Goal: Transaction & Acquisition: Purchase product/service

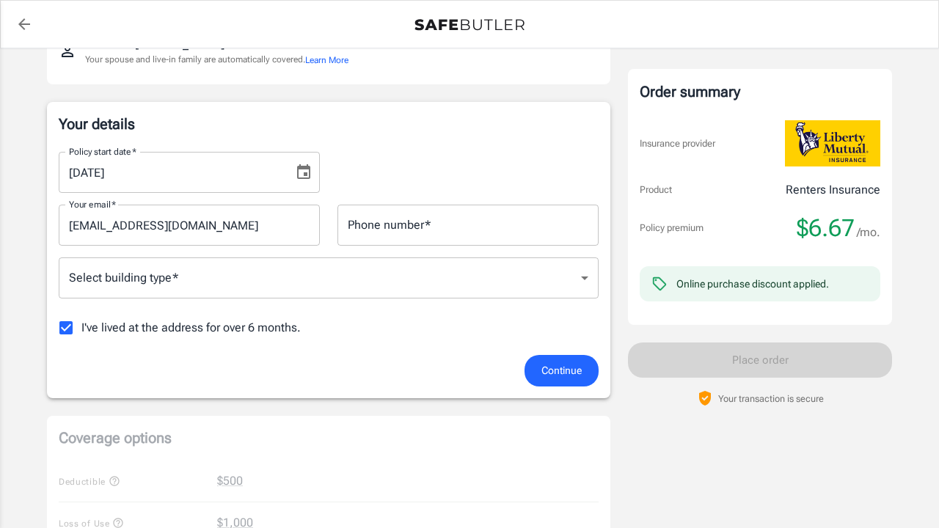
scroll to position [189, 0]
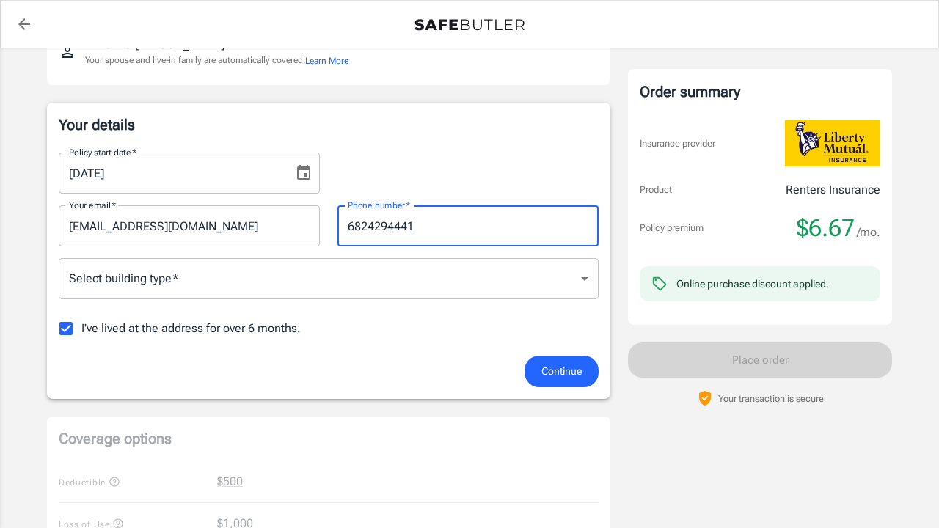
type input "6824294441"
click at [274, 286] on body "Policy premium $ 6.67 /mo Liberty Mutual Renters Insurance [STREET_ADDRESS] You…" at bounding box center [469, 505] width 939 height 1388
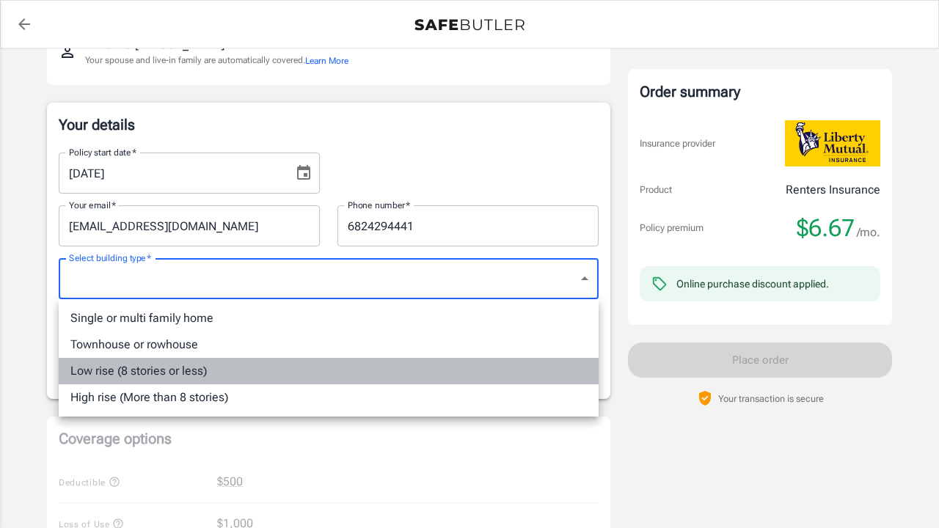
click at [214, 368] on li "Low rise (8 stories or less)" at bounding box center [329, 371] width 540 height 26
type input "lowrise"
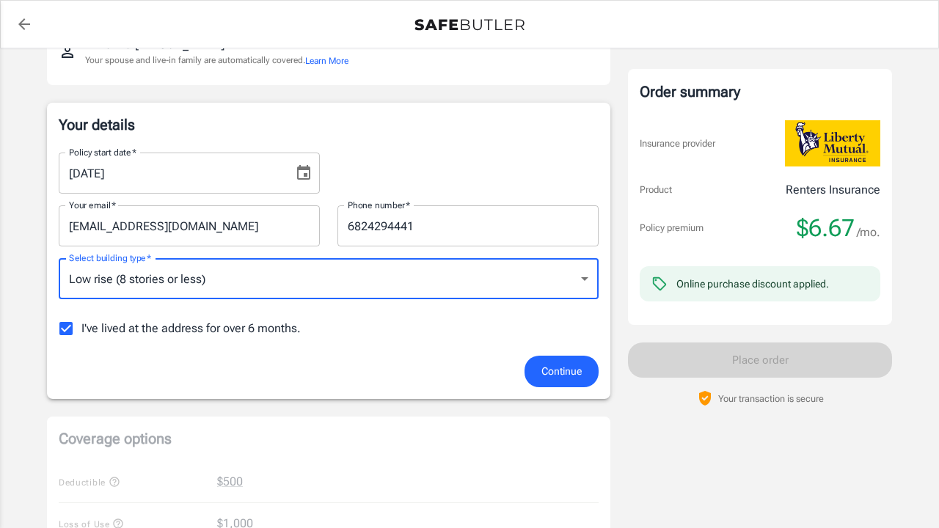
click at [73, 321] on input "I've lived at the address for over 6 months." at bounding box center [66, 328] width 31 height 31
checkbox input "false"
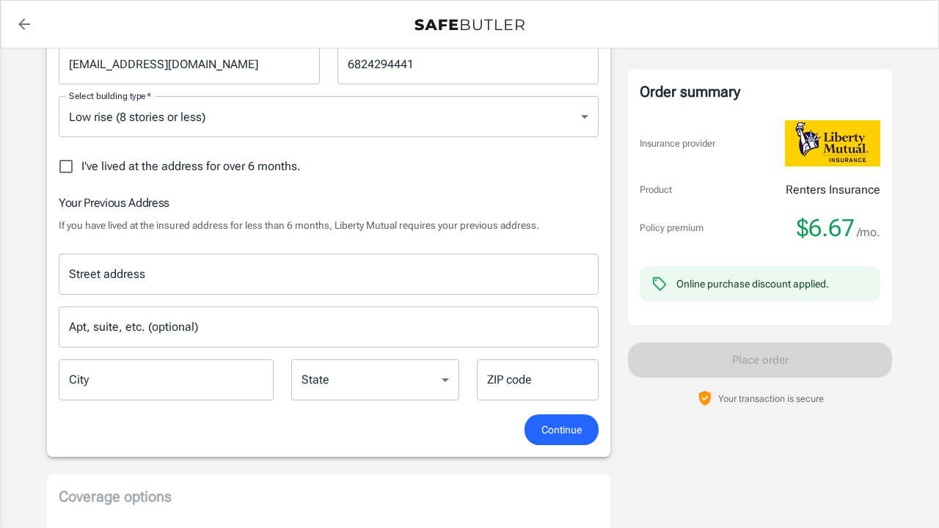
scroll to position [360, 0]
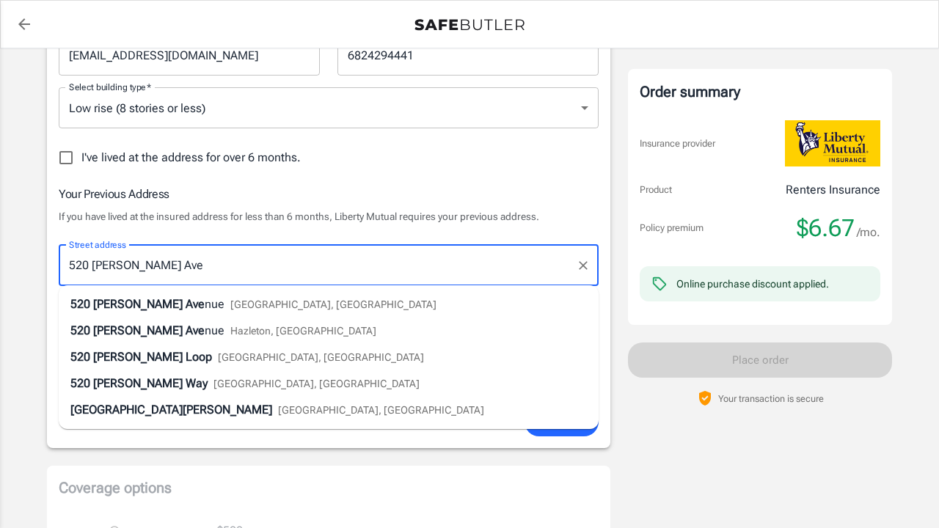
click at [264, 325] on li "520 [PERSON_NAME] Ave nue Hazleton, [GEOGRAPHIC_DATA]" at bounding box center [329, 331] width 540 height 26
type input "[GEOGRAPHIC_DATA][PERSON_NAME]"
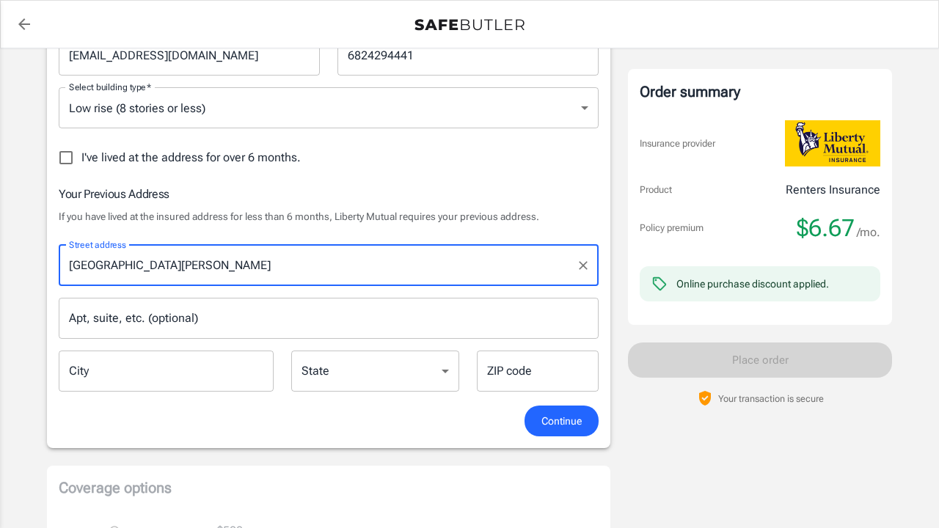
type input "Hazleton"
select select "PA"
type input "18201"
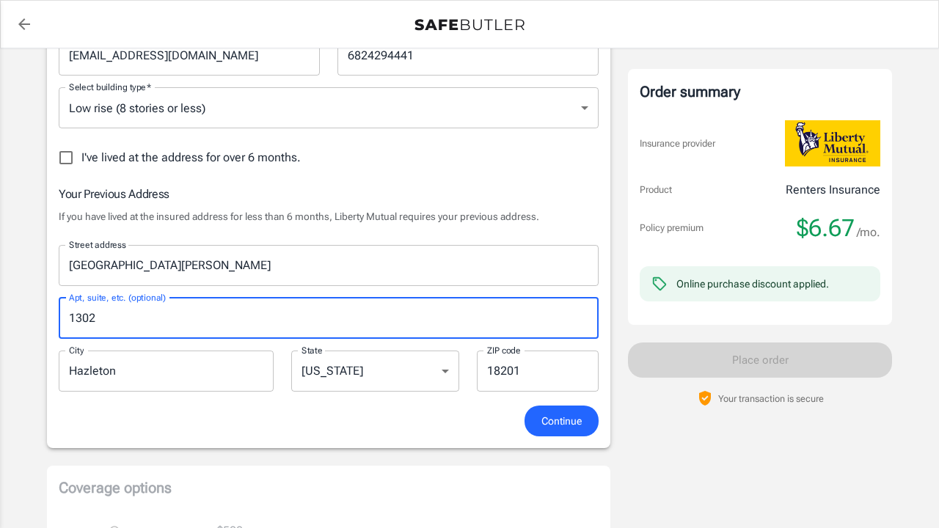
type input "1302"
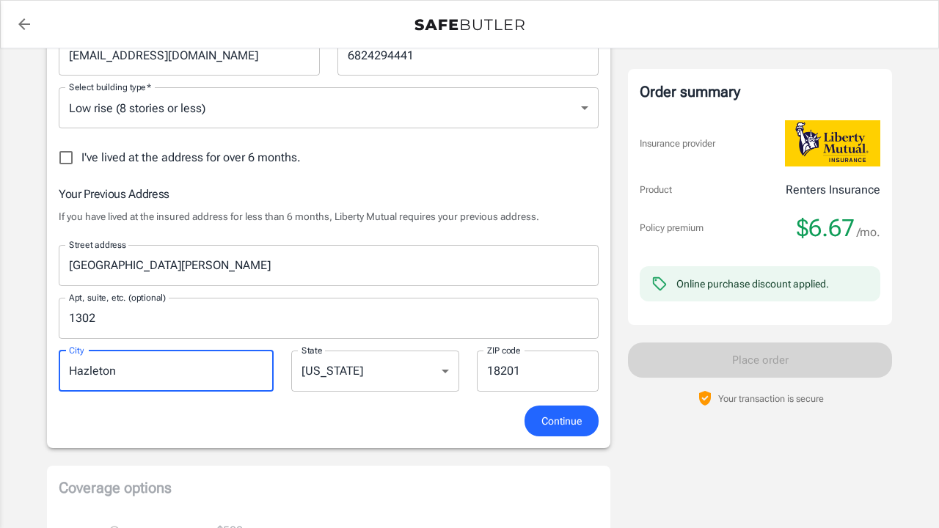
drag, startPoint x: 232, startPoint y: 379, endPoint x: 64, endPoint y: 370, distance: 168.3
click at [64, 370] on input "Hazleton" at bounding box center [166, 371] width 215 height 41
type input "[GEOGRAPHIC_DATA]"
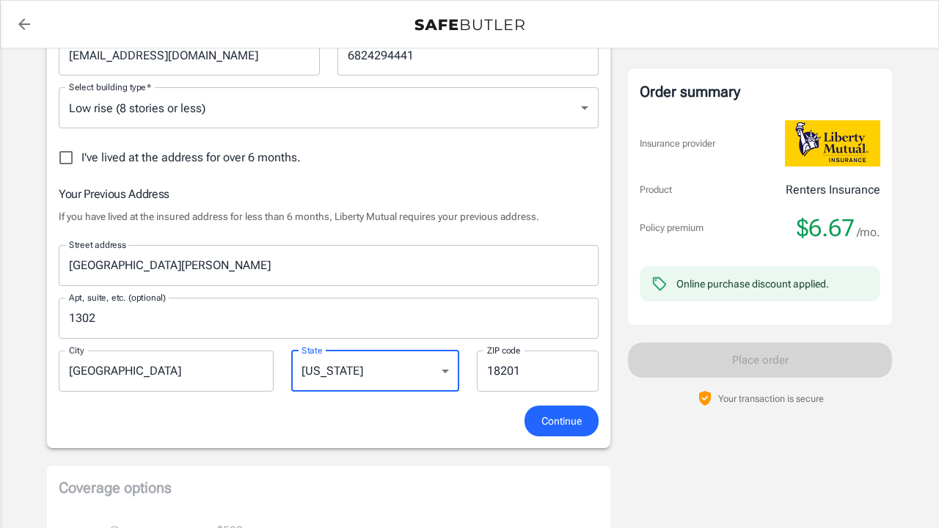
select select "[GEOGRAPHIC_DATA]"
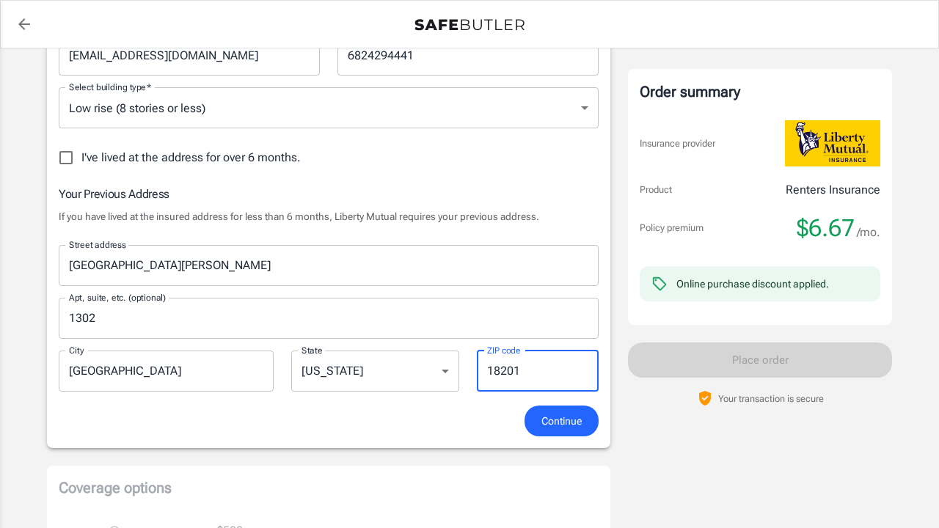
drag, startPoint x: 539, startPoint y: 373, endPoint x: 415, endPoint y: 368, distance: 123.4
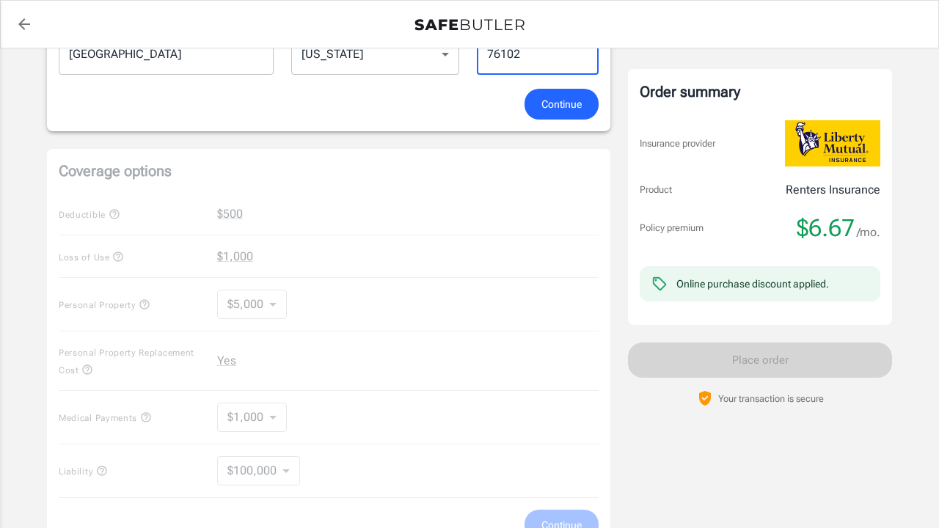
scroll to position [679, 0]
type input "76102"
click at [557, 95] on span "Continue" at bounding box center [562, 103] width 40 height 18
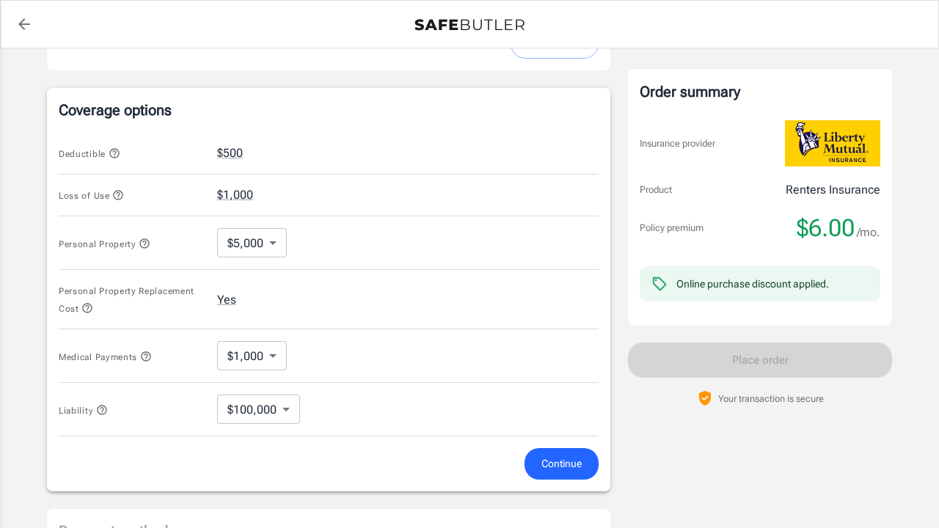
scroll to position [556, 0]
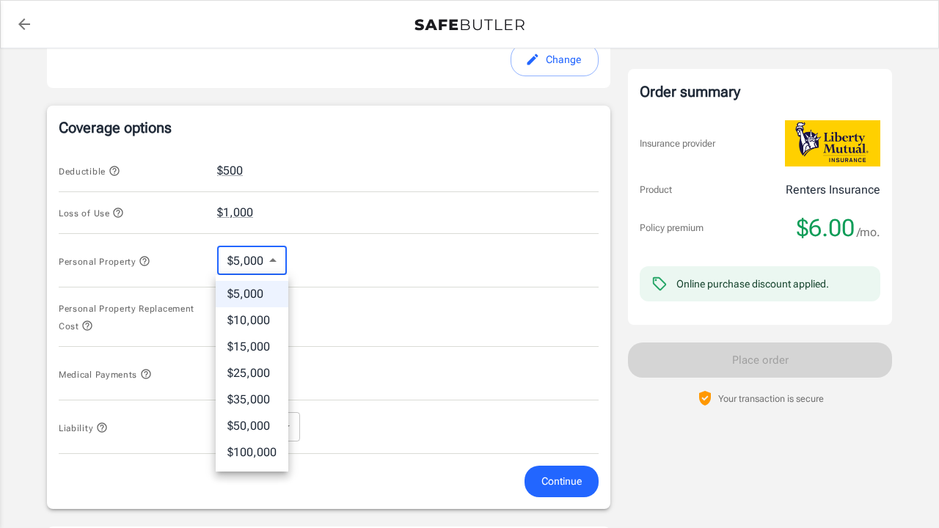
click at [267, 266] on body "Policy premium $ 6.00 /mo Liberty Mutual Renters Insurance [STREET_ADDRESS] You…" at bounding box center [469, 165] width 939 height 1443
click at [40, 268] on div at bounding box center [469, 264] width 939 height 528
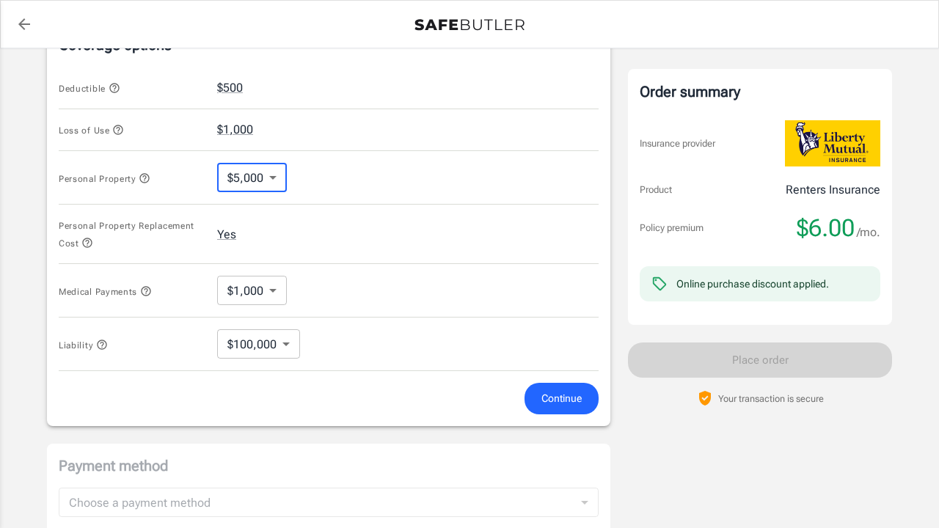
scroll to position [663, 0]
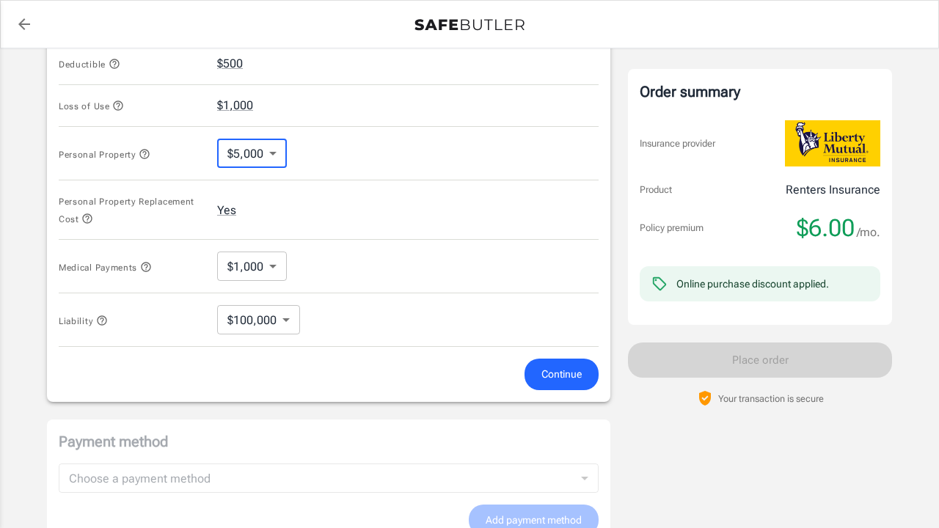
click at [86, 217] on icon "button" at bounding box center [88, 219] width 10 height 10
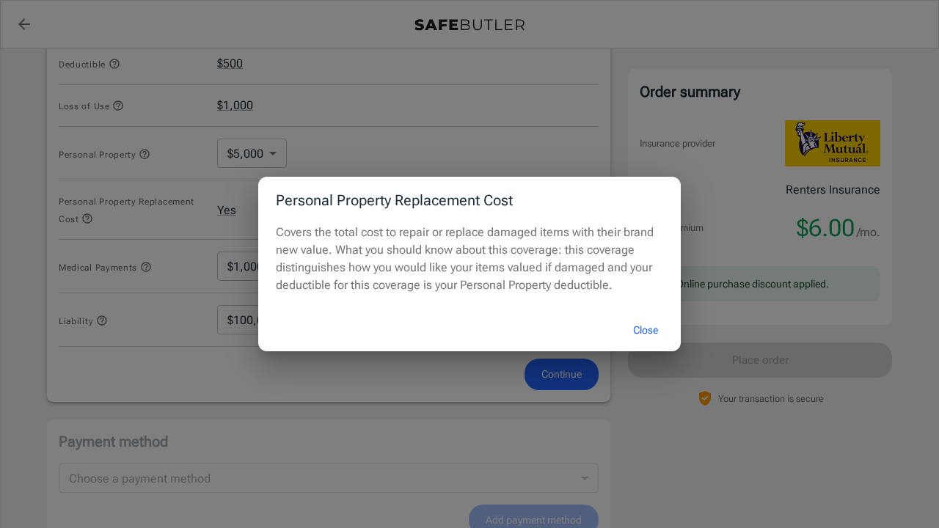
click at [633, 327] on button "Close" at bounding box center [645, 331] width 59 height 32
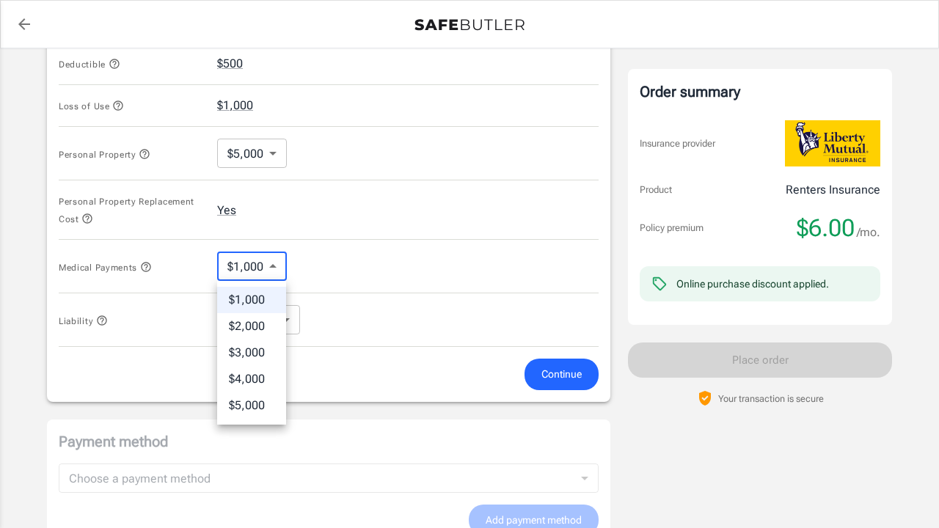
click at [257, 263] on body "Policy premium $ 6.00 /mo Liberty Mutual Renters Insurance [STREET_ADDRESS] You…" at bounding box center [469, 58] width 939 height 1443
click at [330, 269] on div at bounding box center [469, 264] width 939 height 528
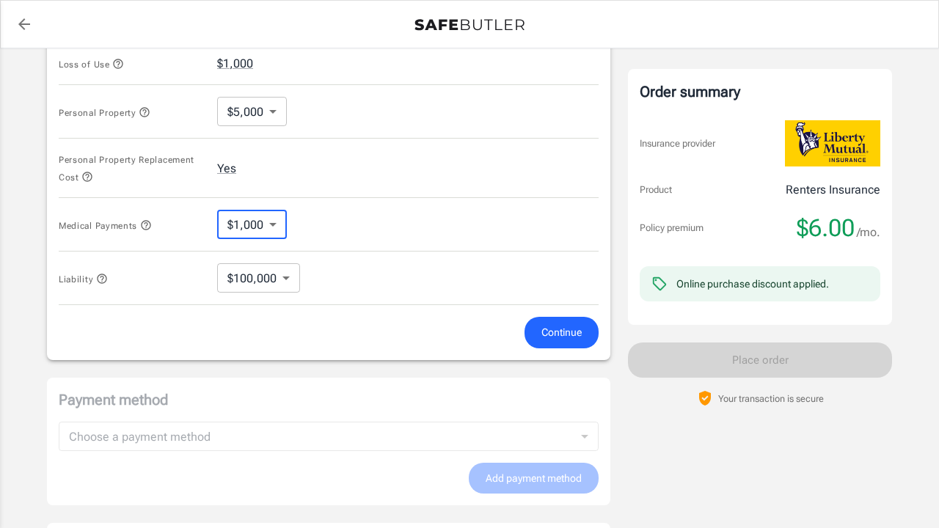
scroll to position [712, 0]
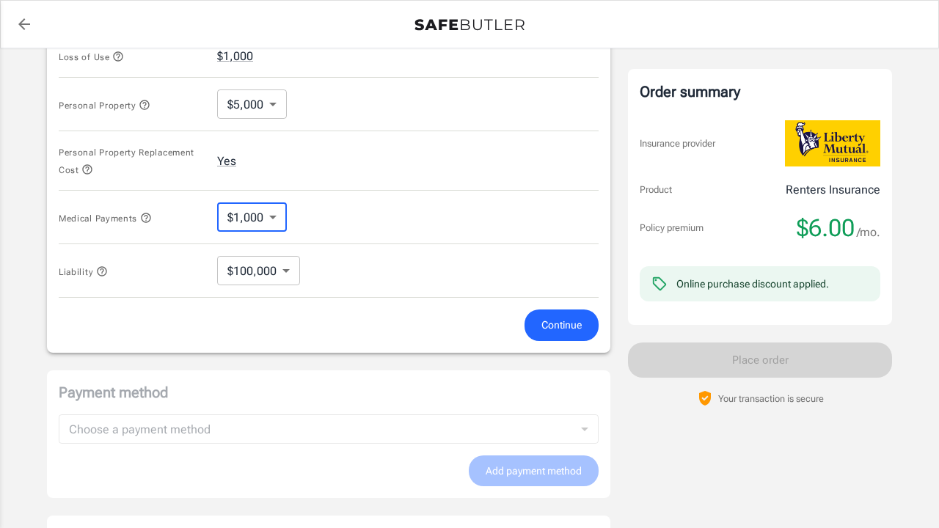
click at [283, 277] on body "Policy premium $ 6.00 /mo Liberty Mutual Renters Insurance [STREET_ADDRESS] You…" at bounding box center [469, 9] width 939 height 1443
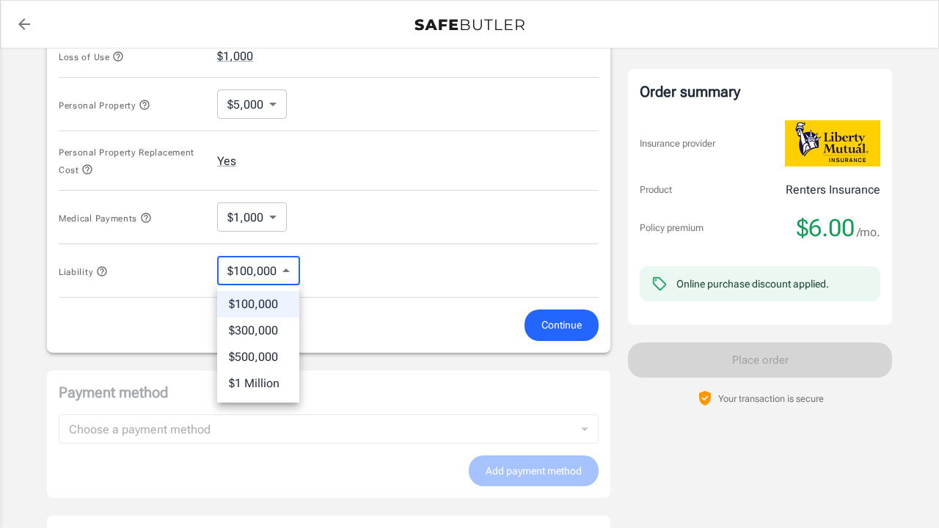
click at [347, 266] on div at bounding box center [469, 264] width 939 height 528
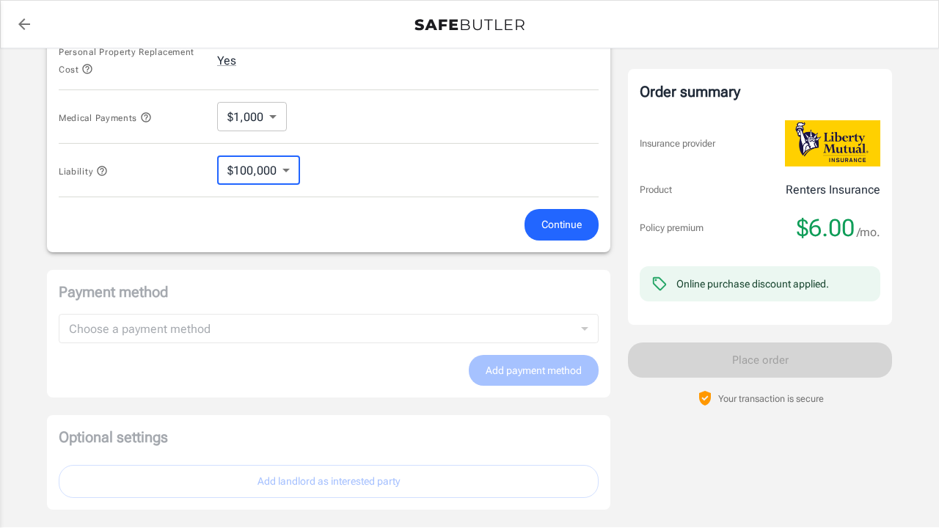
scroll to position [820, 0]
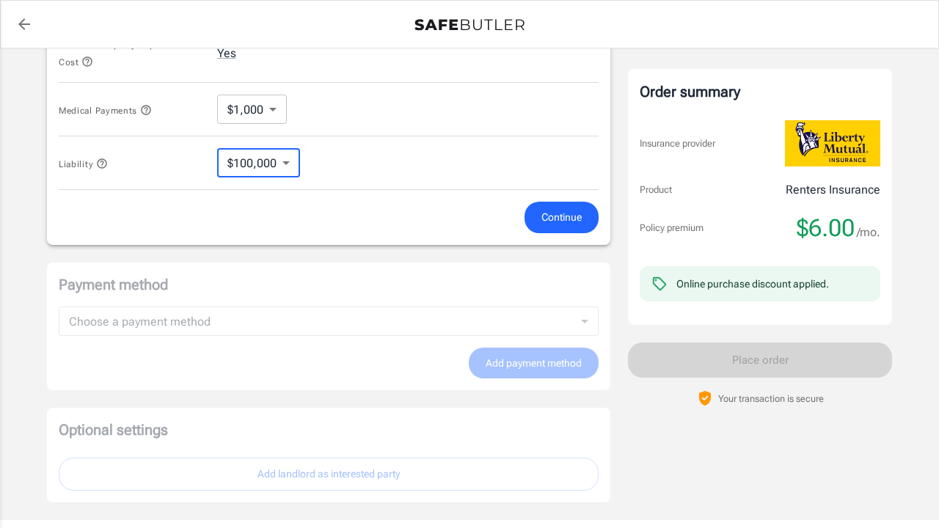
click at [536, 214] on button "Continue" at bounding box center [562, 218] width 74 height 32
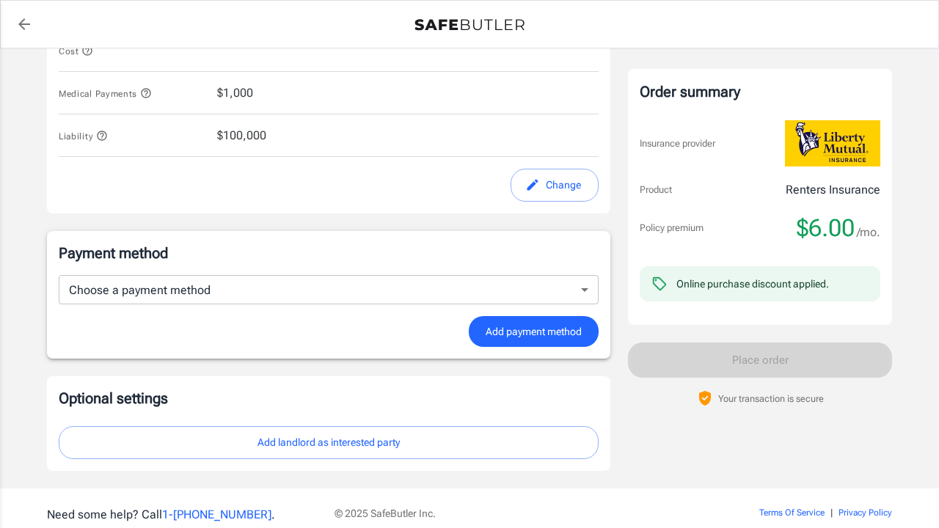
scroll to position [849, 0]
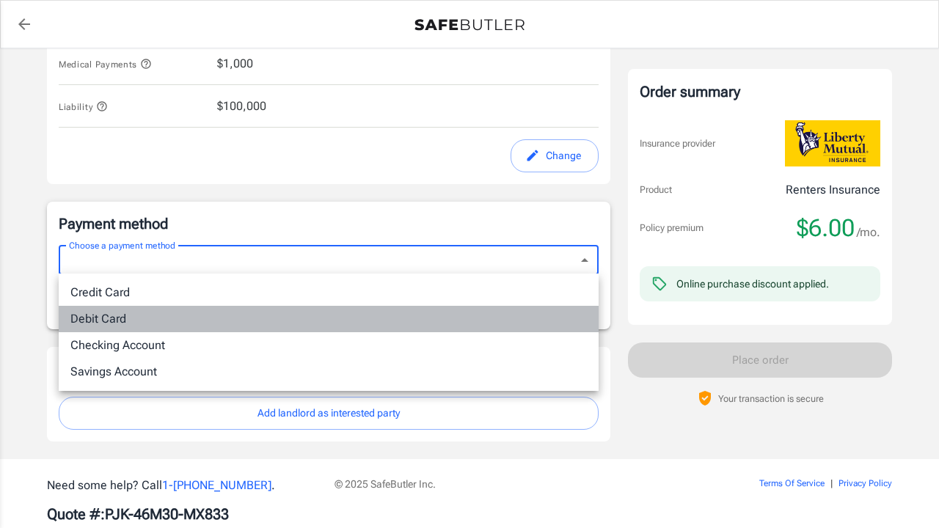
click at [311, 318] on li "Debit Card" at bounding box center [329, 319] width 540 height 26
type input "debit"
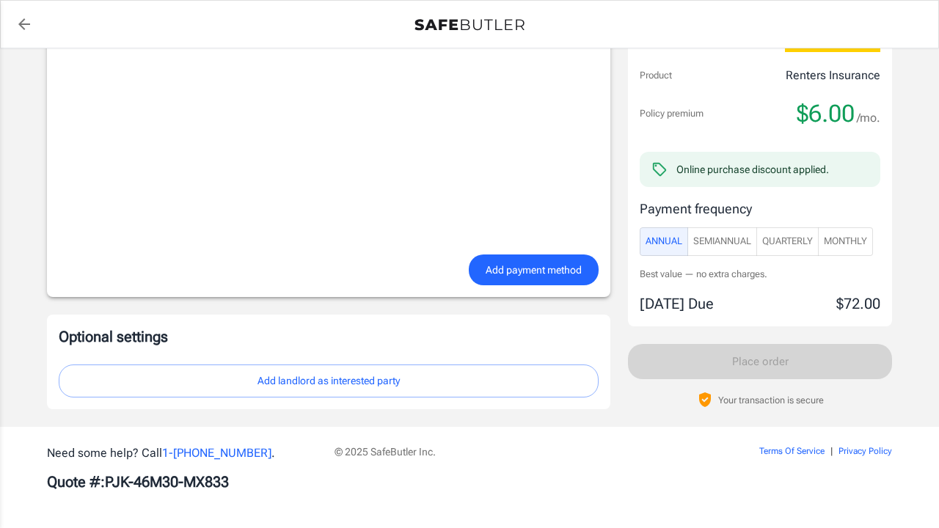
scroll to position [1253, 0]
click at [842, 227] on div "Payment frequency Annual SemiAnnual Quarterly Monthly" at bounding box center [760, 228] width 241 height 57
click at [847, 234] on span "Monthly" at bounding box center [845, 242] width 43 height 17
click at [546, 269] on span "Add payment method" at bounding box center [534, 271] width 96 height 18
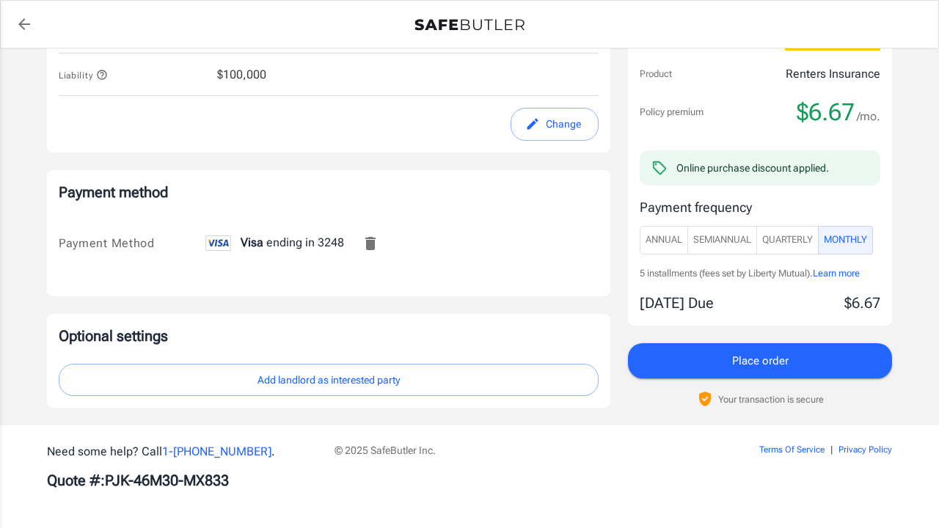
scroll to position [879, 0]
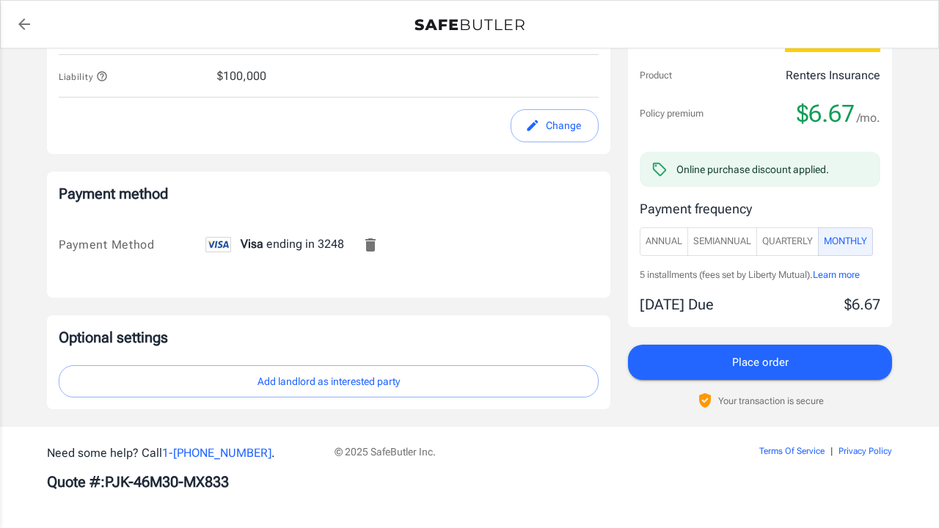
click at [705, 241] on span "SemiAnnual" at bounding box center [723, 241] width 58 height 17
click at [647, 241] on span "Annual" at bounding box center [664, 241] width 37 height 17
click at [856, 236] on span "Monthly" at bounding box center [845, 242] width 43 height 17
click at [748, 371] on button "Place order" at bounding box center [760, 362] width 264 height 35
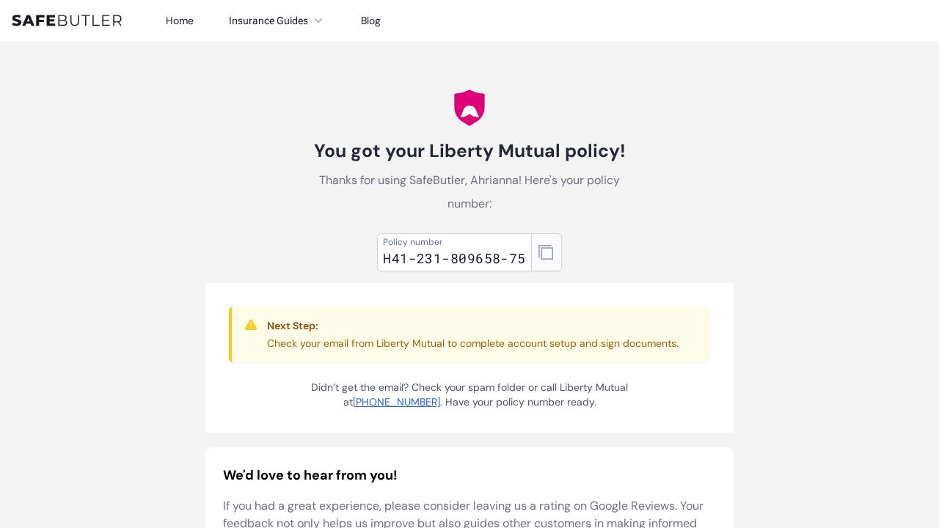
click at [540, 255] on icon "button" at bounding box center [546, 252] width 15 height 15
